Goal: Information Seeking & Learning: Find specific fact

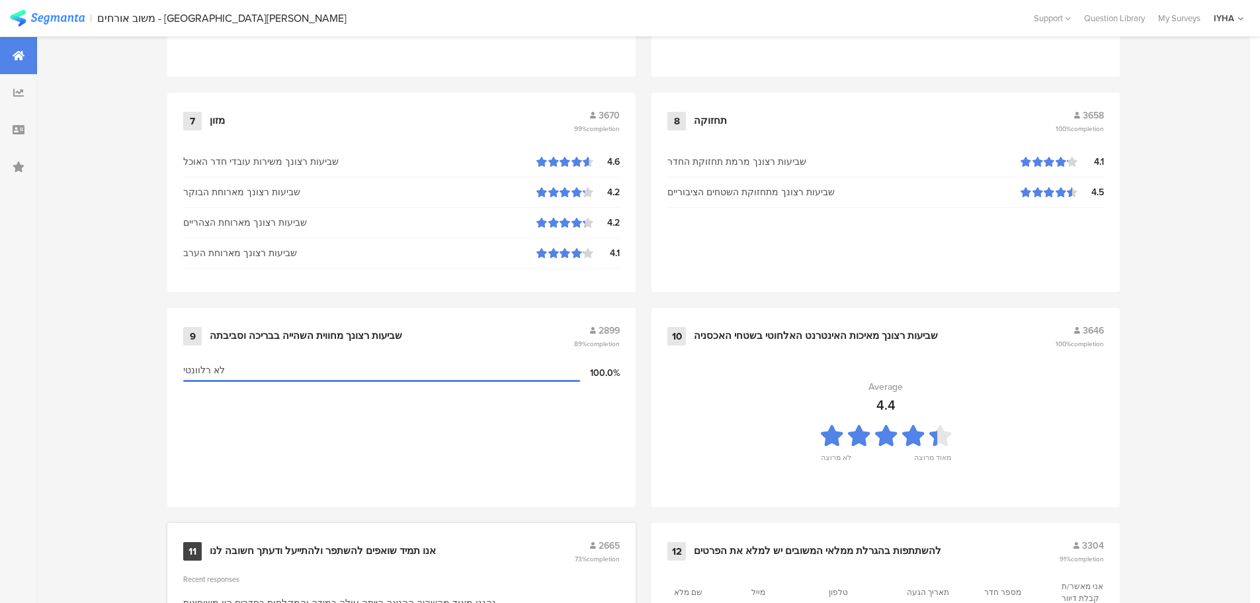
scroll to position [1337, 0]
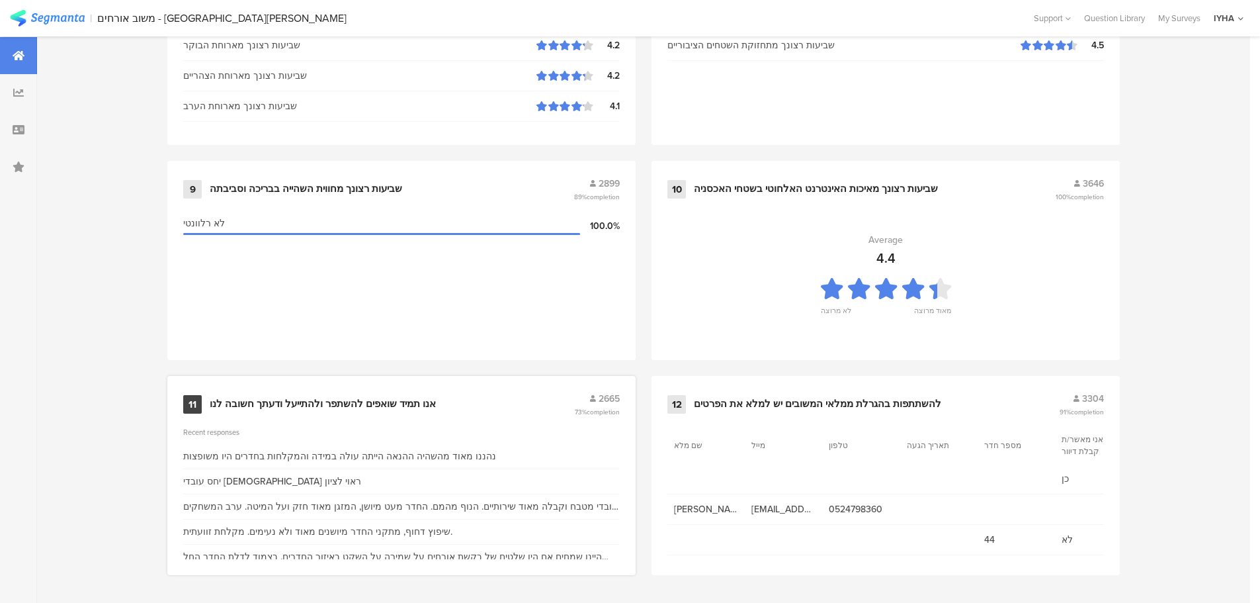
click at [350, 405] on div "אנו תמיד שואפים להשתפר ולהתייעל ודעתך חשובה לנו" at bounding box center [323, 403] width 226 height 13
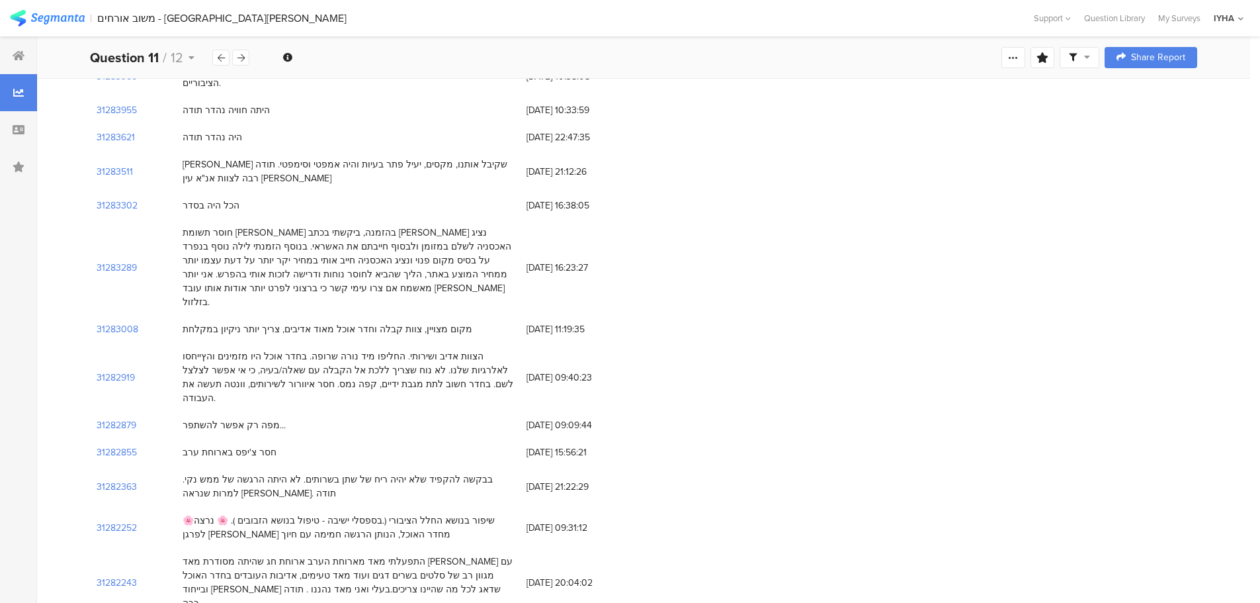
scroll to position [860, 0]
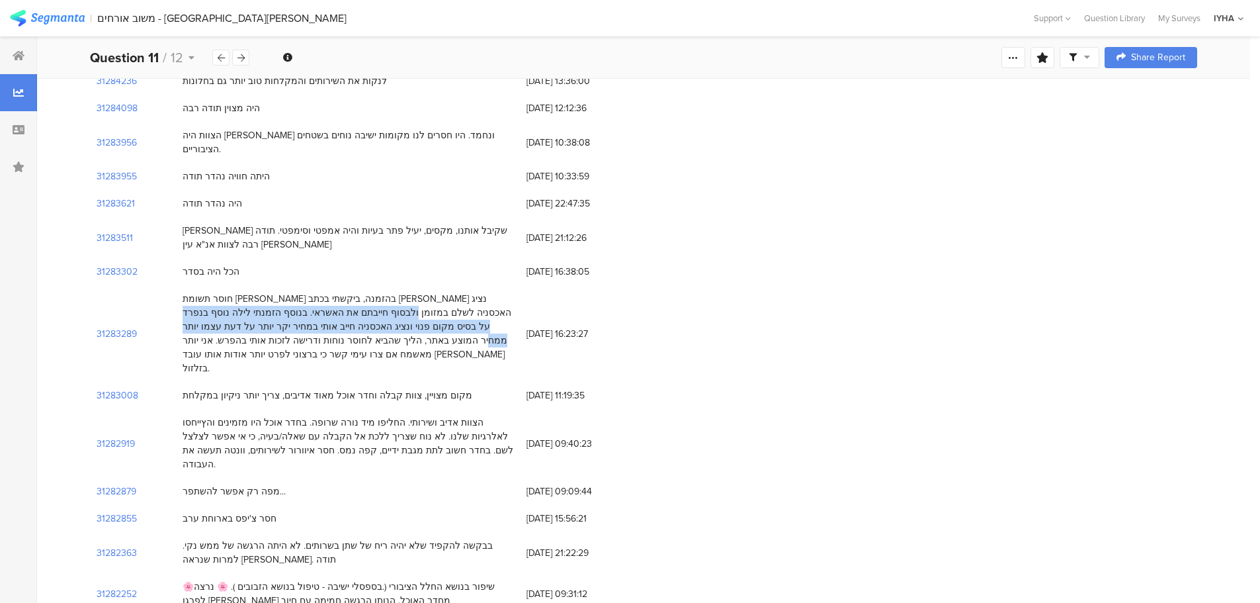
drag, startPoint x: 508, startPoint y: 283, endPoint x: 317, endPoint y: 317, distance: 193.4
click at [317, 317] on div "חוסר תשומת [PERSON_NAME] בהזמנה, ביקשתי בכתב [PERSON_NAME] נציג האכסניה לשלם במ…" at bounding box center [348, 333] width 331 height 83
click at [349, 317] on div "חוסר תשומת [PERSON_NAME] בהזמנה, ביקשתי בכתב [PERSON_NAME] נציג האכסניה לשלם במ…" at bounding box center [348, 333] width 331 height 83
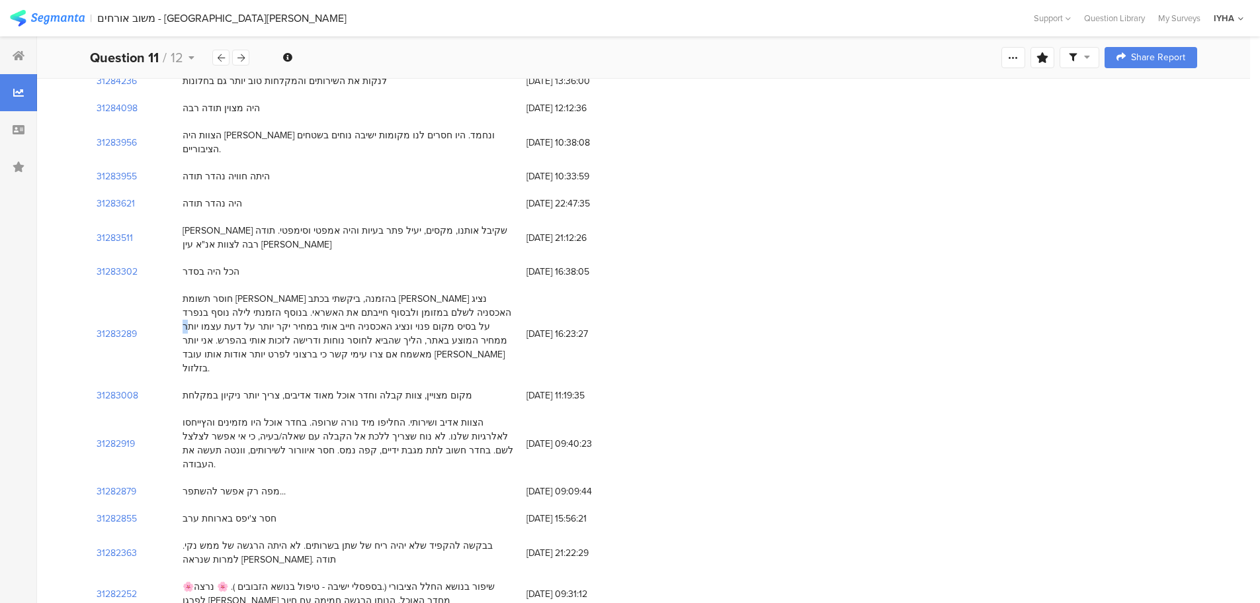
drag, startPoint x: 330, startPoint y: 312, endPoint x: 337, endPoint y: 312, distance: 7.3
click at [337, 312] on div "חוסר תשומת [PERSON_NAME] בהזמנה, ביקשתי בכתב [PERSON_NAME] נציג האכסניה לשלם במ…" at bounding box center [348, 333] width 331 height 83
drag, startPoint x: 455, startPoint y: 328, endPoint x: 187, endPoint y: 323, distance: 267.9
click at [187, 323] on div "חוסר תשומת [PERSON_NAME] בהזמנה, ביקשתי בכתב [PERSON_NAME] נציג האכסניה לשלם במ…" at bounding box center [348, 333] width 331 height 83
drag, startPoint x: 498, startPoint y: 312, endPoint x: 325, endPoint y: 314, distance: 172.6
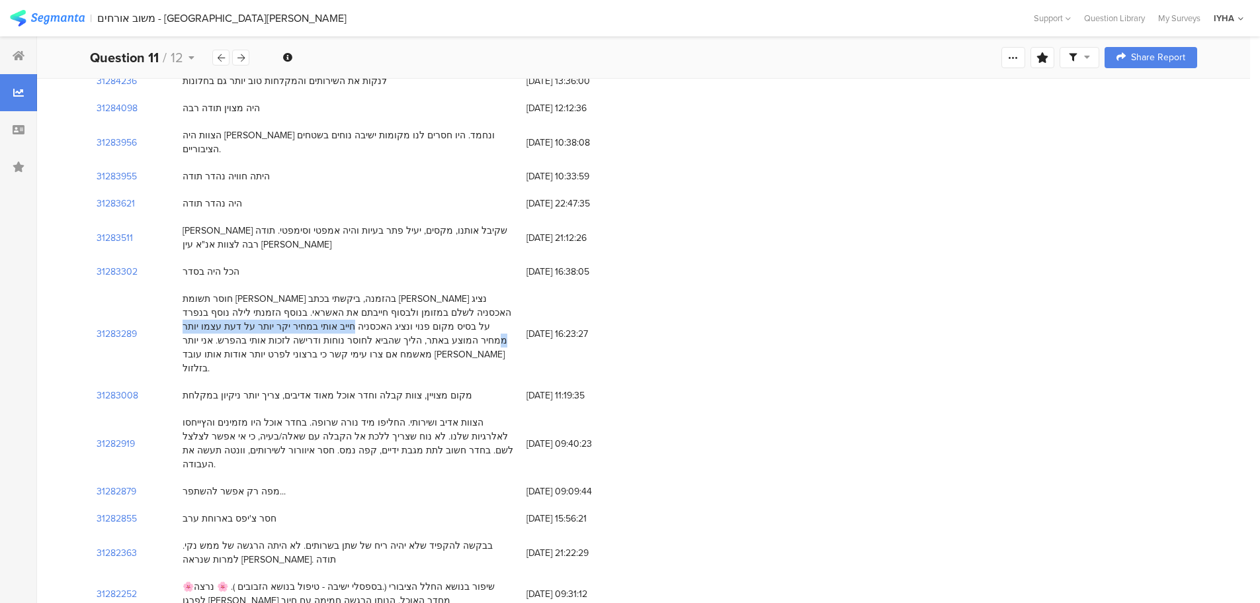
click at [325, 314] on div "חוסר תשומת [PERSON_NAME] בהזמנה, ביקשתי בכתב [PERSON_NAME] נציג האכסניה לשלם במ…" at bounding box center [348, 333] width 331 height 83
click at [127, 327] on section "31283289" at bounding box center [117, 334] width 40 height 14
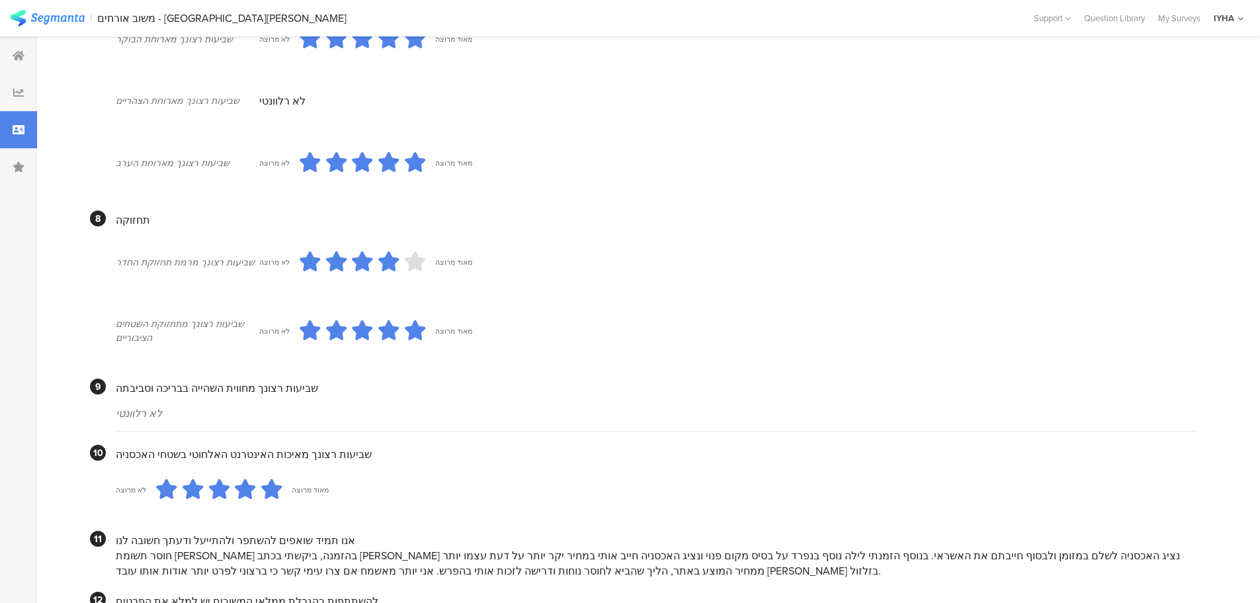
scroll to position [1145, 0]
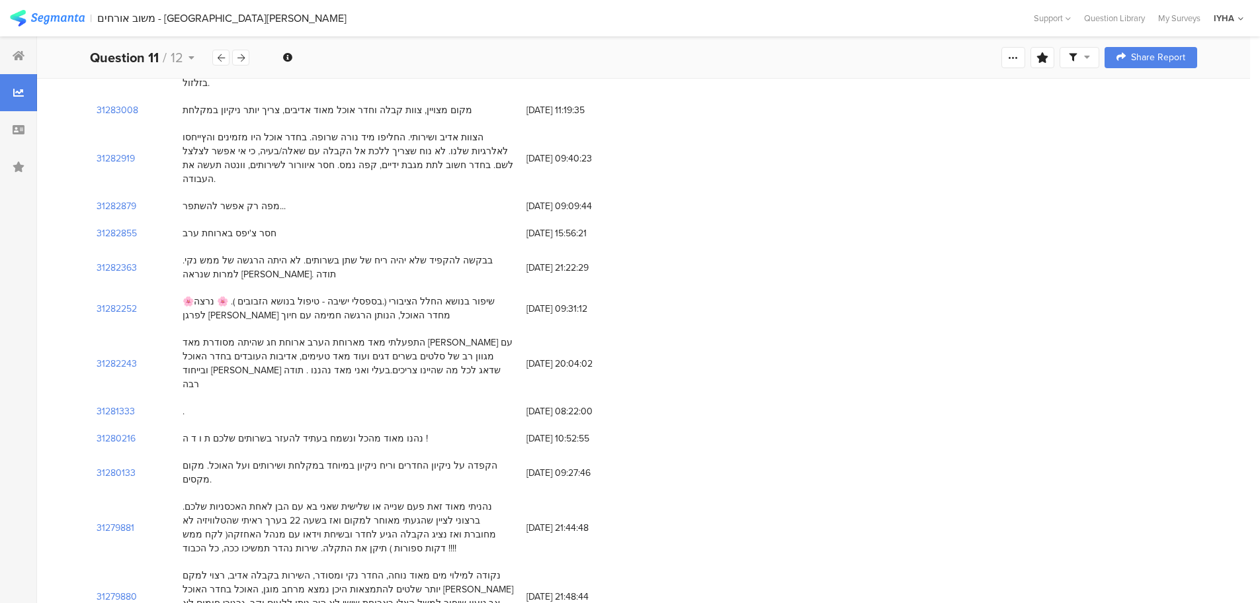
scroll to position [860, 0]
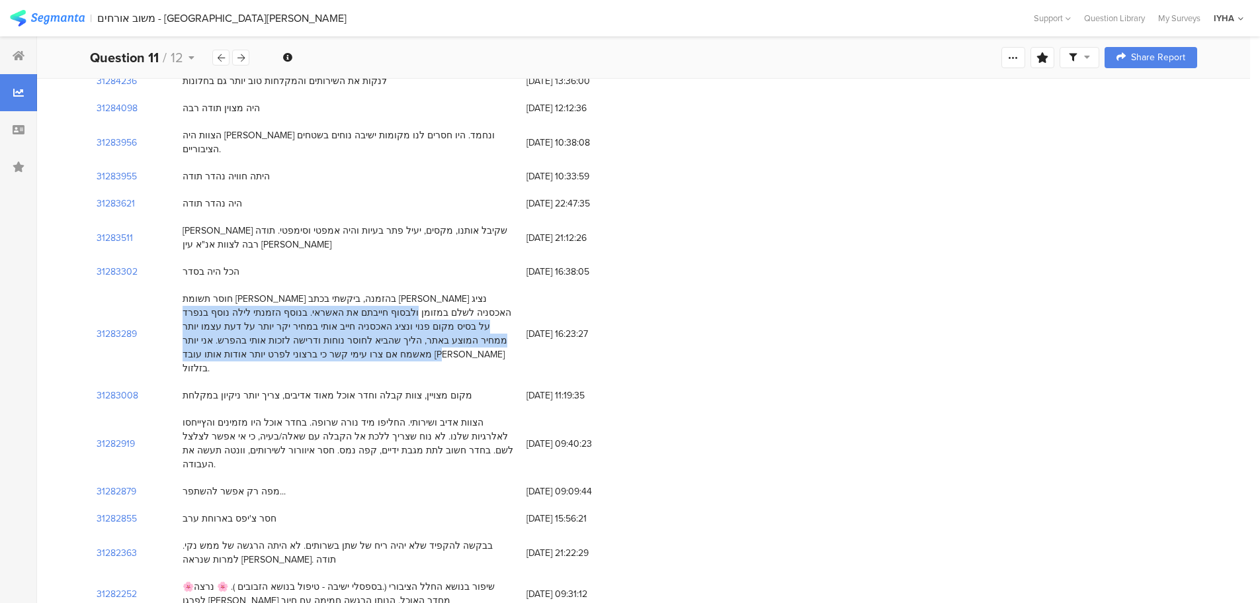
drag, startPoint x: 507, startPoint y: 286, endPoint x: 237, endPoint y: 333, distance: 273.9
click at [237, 333] on div "חוסר תשומת [PERSON_NAME] בהזמנה, ביקשתי בכתב [PERSON_NAME] נציג האכסניה לשלם במ…" at bounding box center [348, 333] width 331 height 83
click at [318, 320] on div "חוסר תשומת [PERSON_NAME] בהזמנה, ביקשתי בכתב [PERSON_NAME] נציג האכסניה לשלם במ…" at bounding box center [348, 333] width 331 height 83
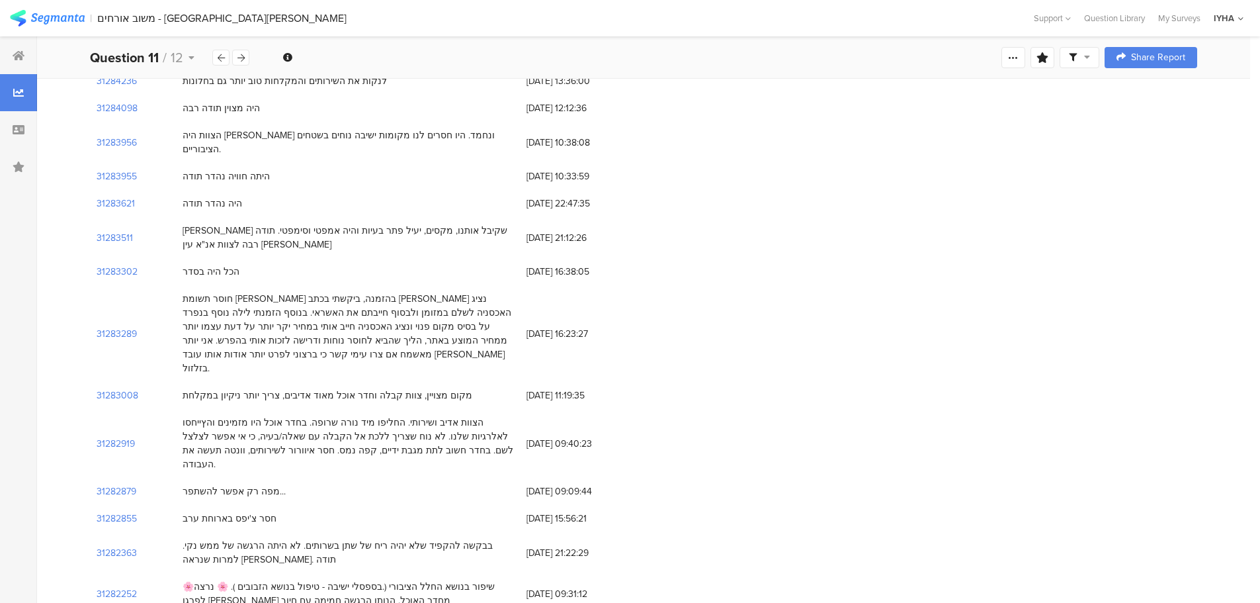
click at [491, 224] on div "[PERSON_NAME] שקיבל אותנו, מקסים, יעיל פתר בעיות והיה אמפטי וסימפטי. תודה רבה ל…" at bounding box center [348, 238] width 331 height 28
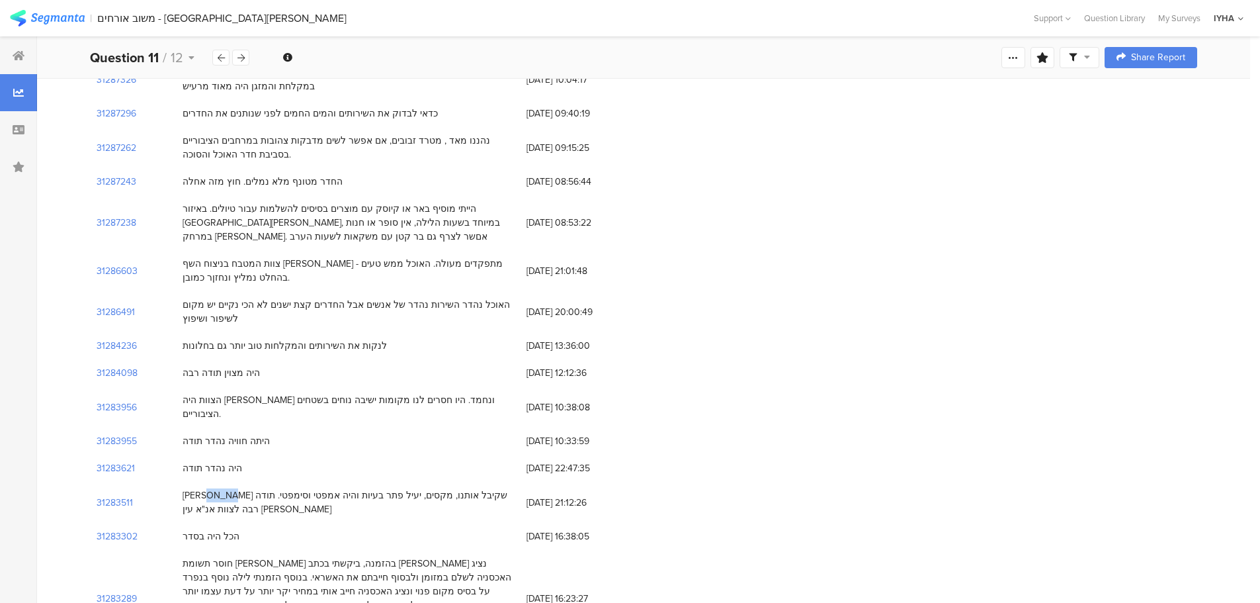
scroll to position [529, 0]
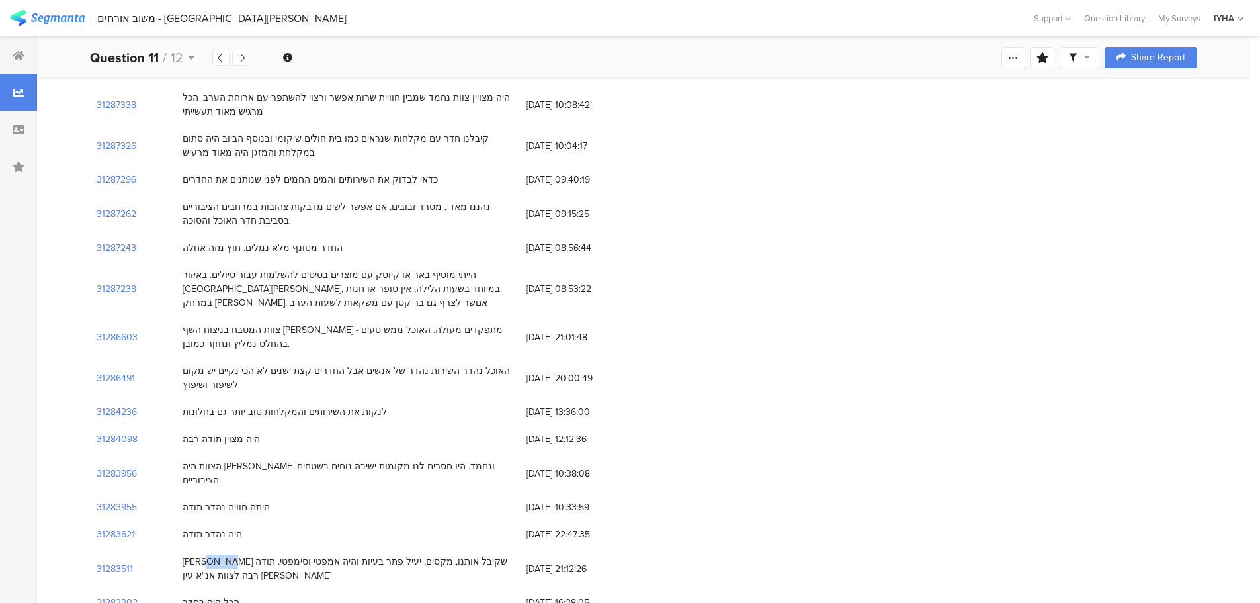
drag, startPoint x: 323, startPoint y: 249, endPoint x: 163, endPoint y: 251, distance: 159.4
click at [163, 251] on div "31287243 החדר מטונף מלא נמלים. חוץ מזה אחלה [DATE] 08:56:44" at bounding box center [643, 247] width 1107 height 27
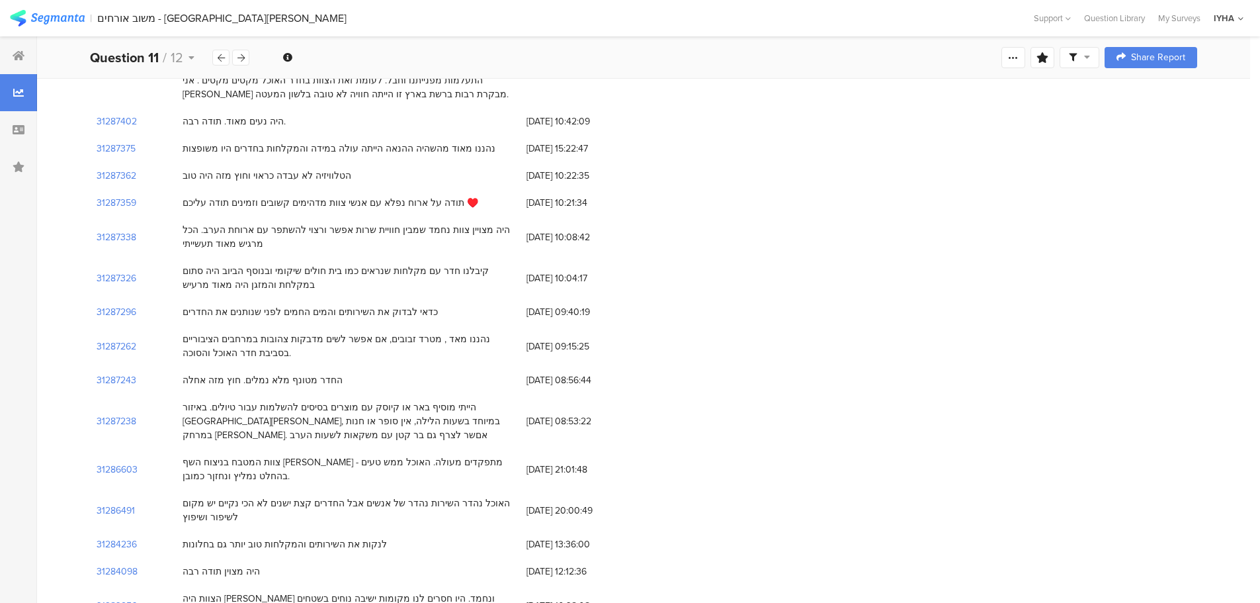
drag, startPoint x: 361, startPoint y: 270, endPoint x: 192, endPoint y: 280, distance: 169.6
click at [192, 280] on div "קיבלנו חדר עם מקלחות שנראים כמו בית חולים שיקומי ובנוסף הביוב היה סתום במקלחת ו…" at bounding box center [348, 278] width 331 height 28
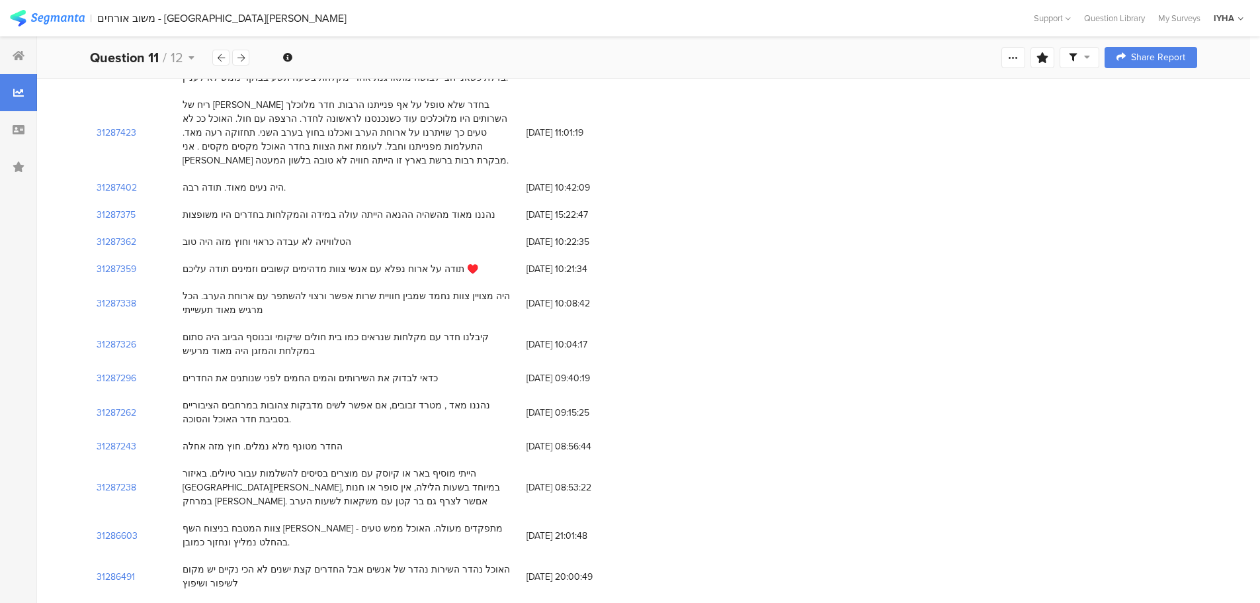
scroll to position [265, 0]
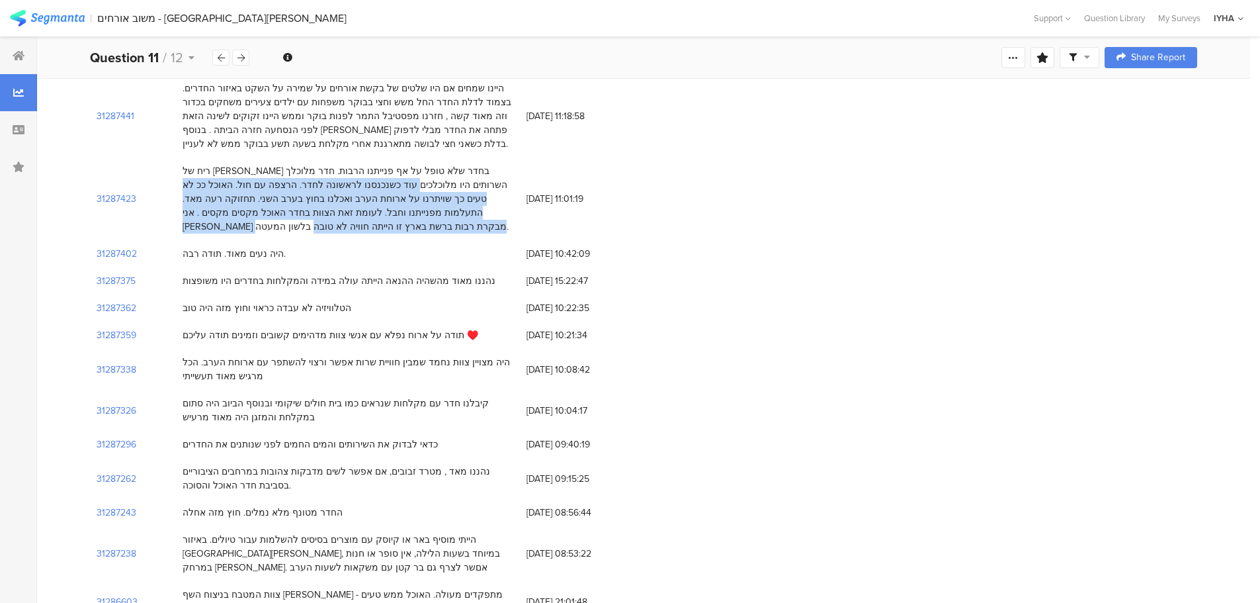
drag, startPoint x: 506, startPoint y: 171, endPoint x: 255, endPoint y: 231, distance: 258.4
click at [255, 231] on div "ריח של [PERSON_NAME] בחדר שלא טופל על אף פנייתנו הרבות. חדר מלוכלך השרותים היו …" at bounding box center [348, 198] width 331 height 69
drag, startPoint x: 185, startPoint y: 169, endPoint x: 425, endPoint y: 233, distance: 249.0
click at [425, 233] on div "ריח של [PERSON_NAME] בחדר שלא טופל על אף פנייתנו הרבות. חדר מלוכלך השרותים היו …" at bounding box center [348, 198] width 331 height 69
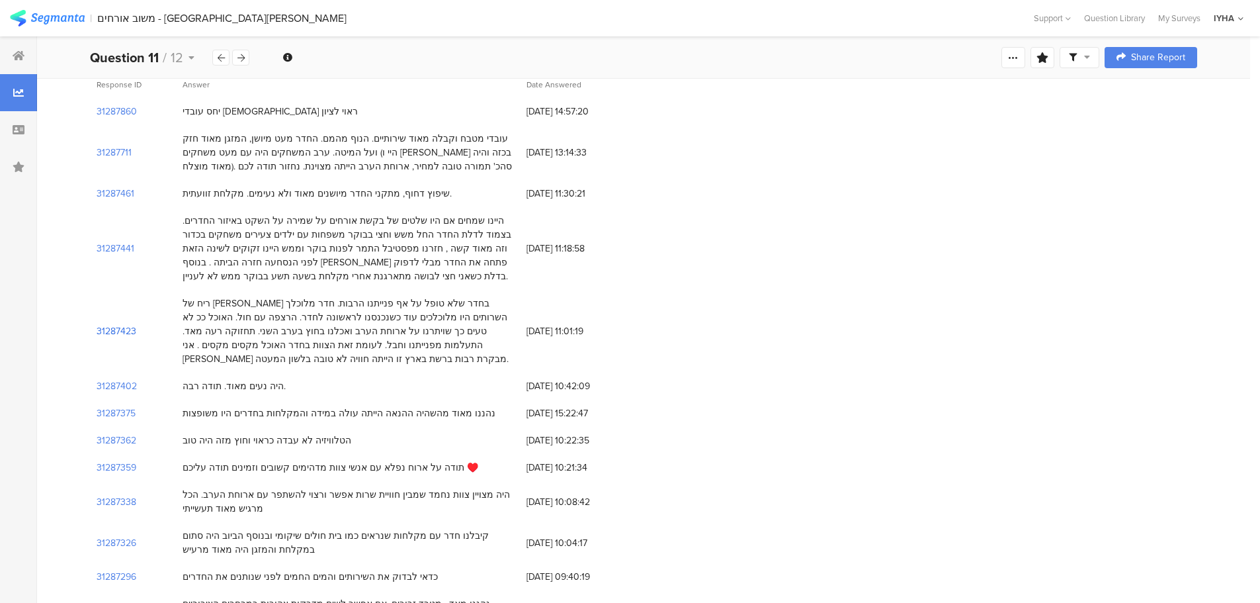
click at [113, 327] on section "31287423" at bounding box center [117, 331] width 40 height 14
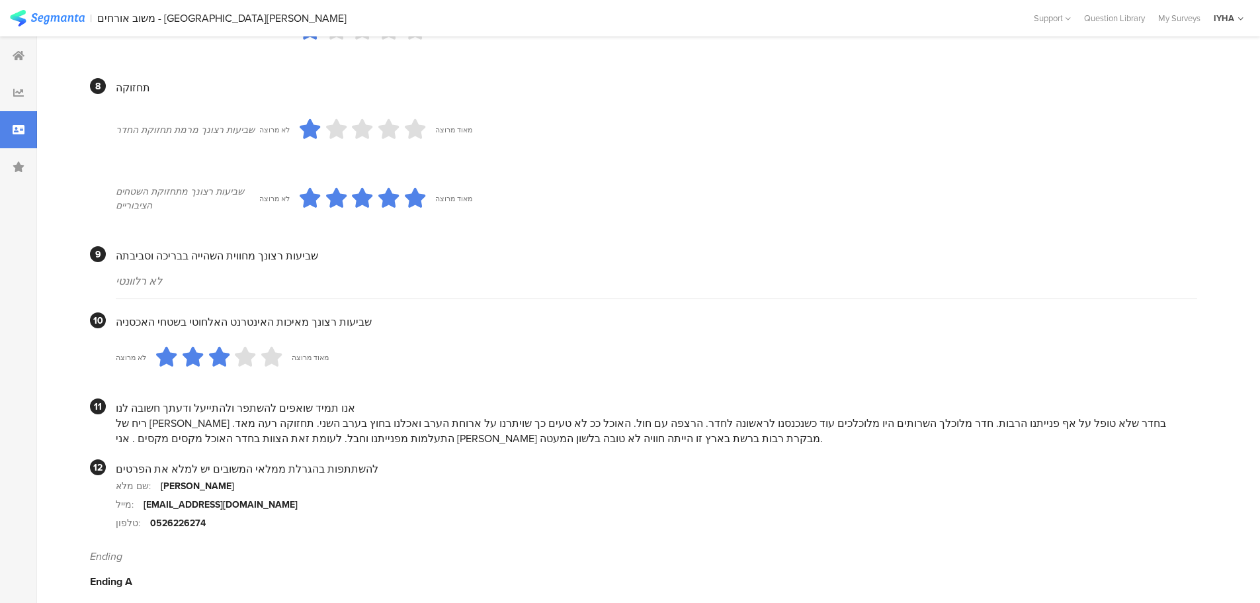
scroll to position [1071, 0]
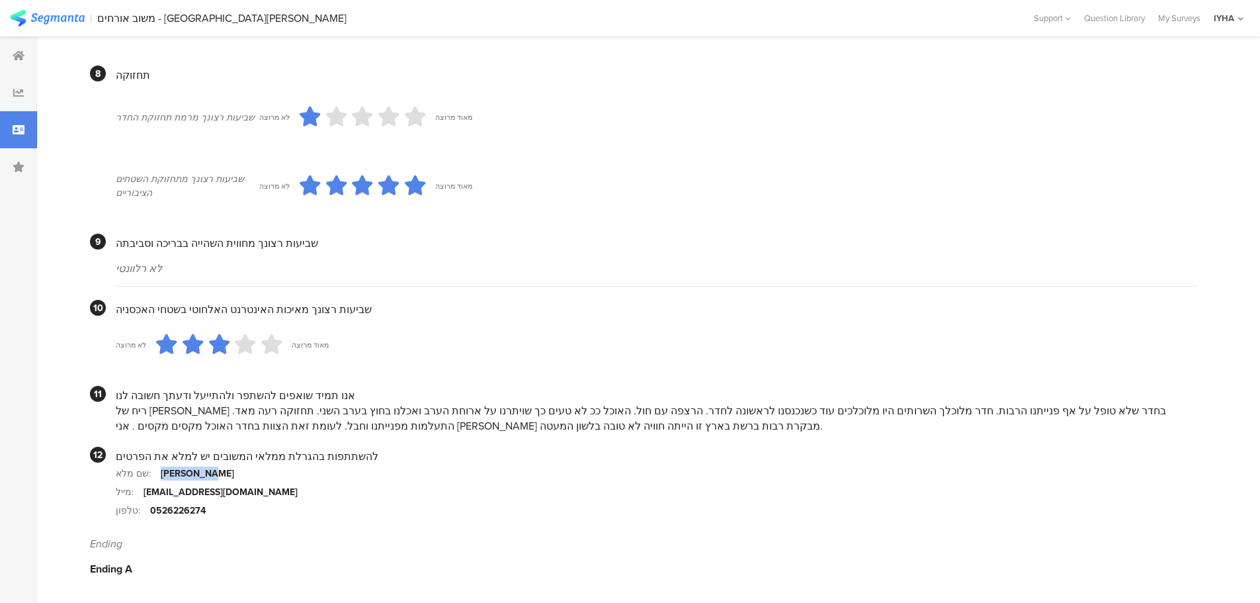
drag, startPoint x: 158, startPoint y: 472, endPoint x: 198, endPoint y: 478, distance: 40.7
click at [198, 478] on div "[PERSON_NAME]" at bounding box center [197, 473] width 73 height 14
click at [166, 511] on div "0526226274" at bounding box center [178, 510] width 56 height 14
copy div "0526226274"
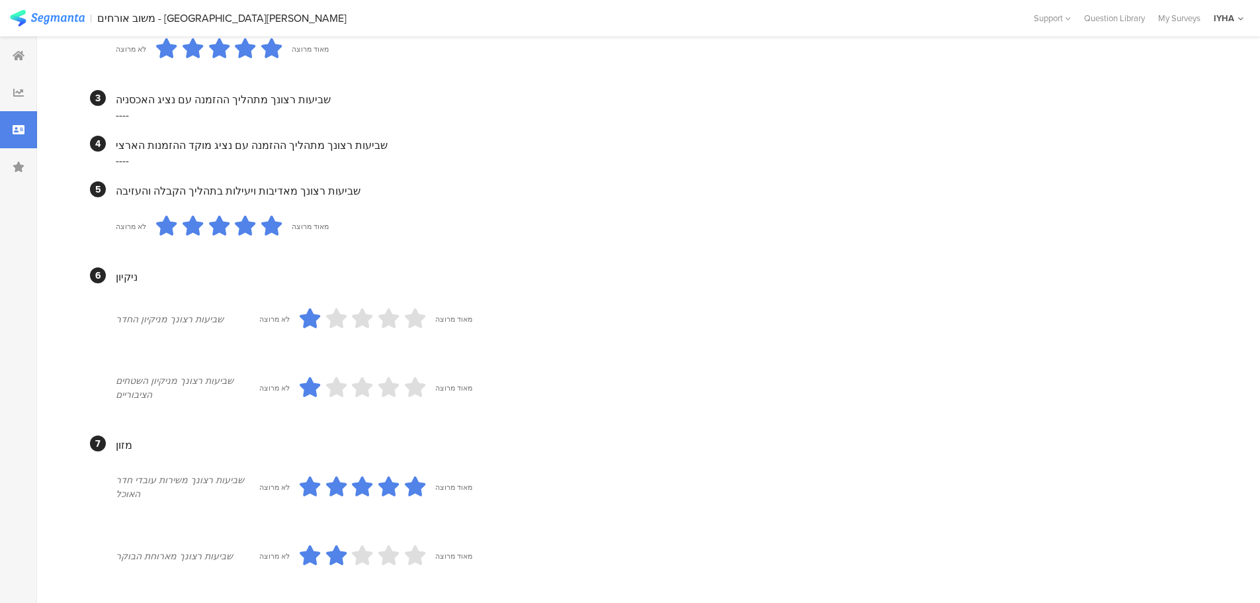
scroll to position [0, 0]
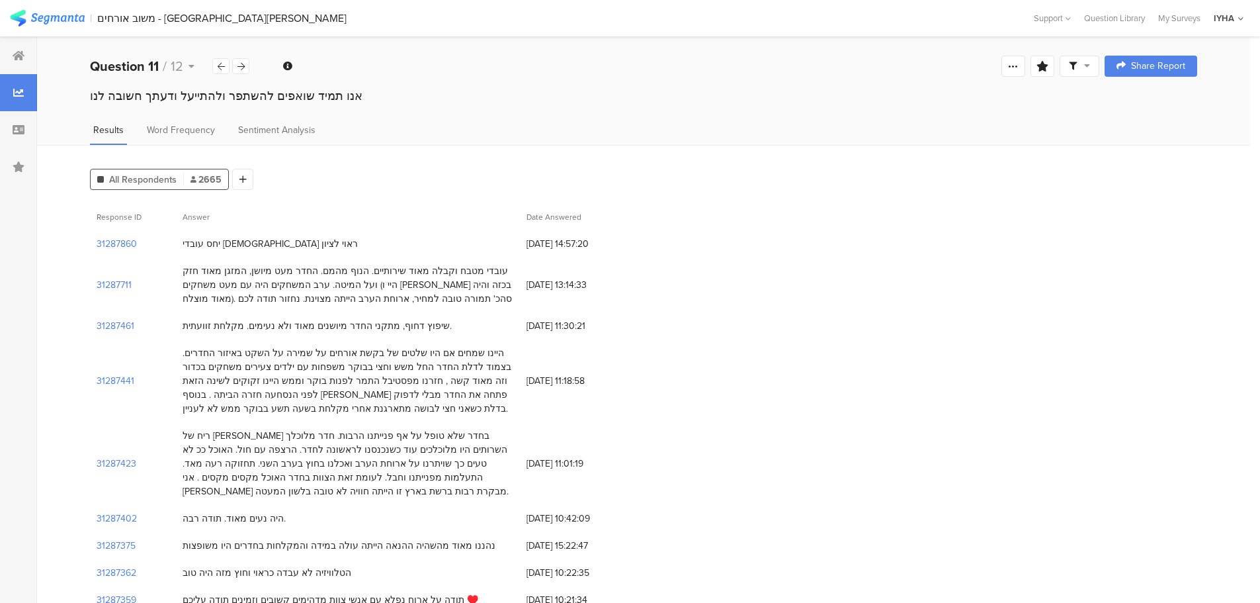
scroll to position [132, 0]
